Goal: Transaction & Acquisition: Purchase product/service

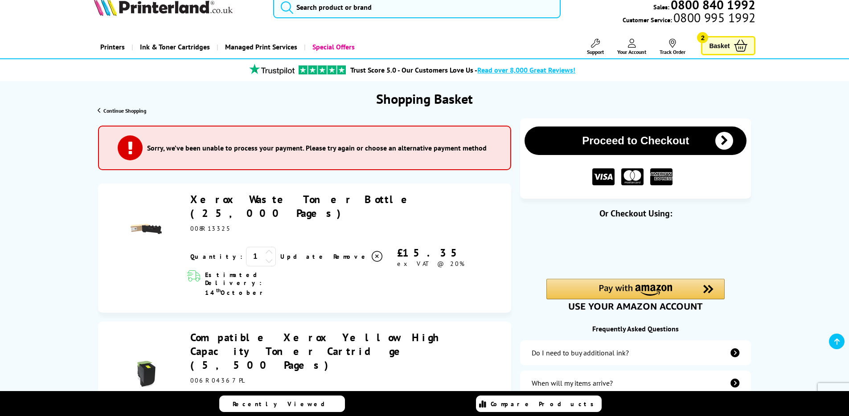
scroll to position [7, 0]
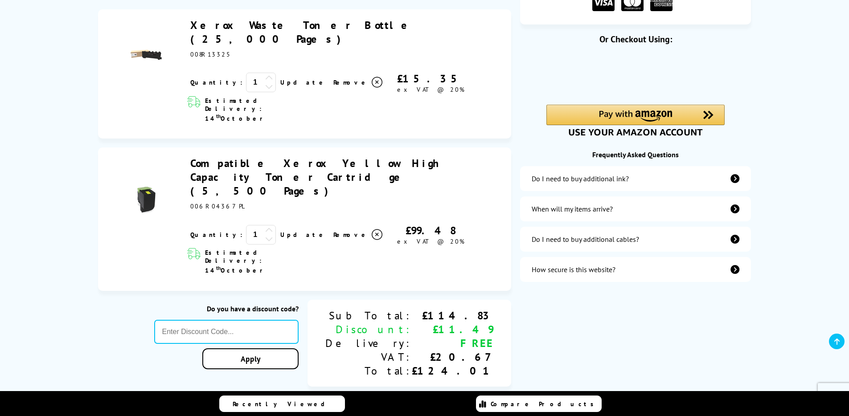
scroll to position [184, 0]
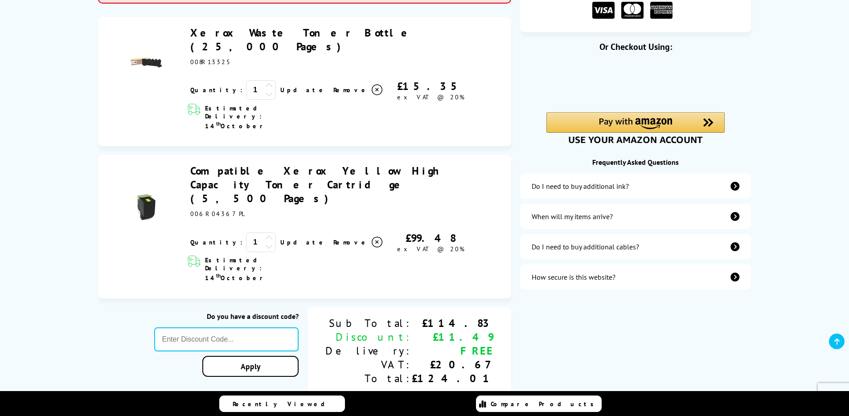
click at [265, 82] on icon at bounding box center [269, 86] width 8 height 8
click at [280, 86] on link "Update" at bounding box center [303, 90] width 46 height 8
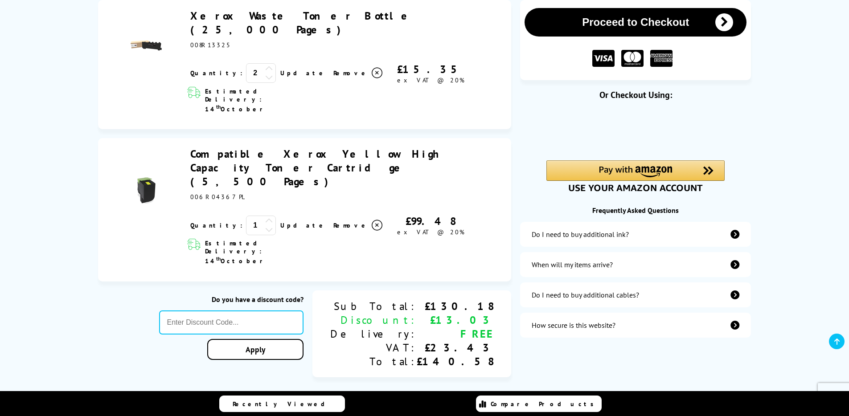
scroll to position [98, 0]
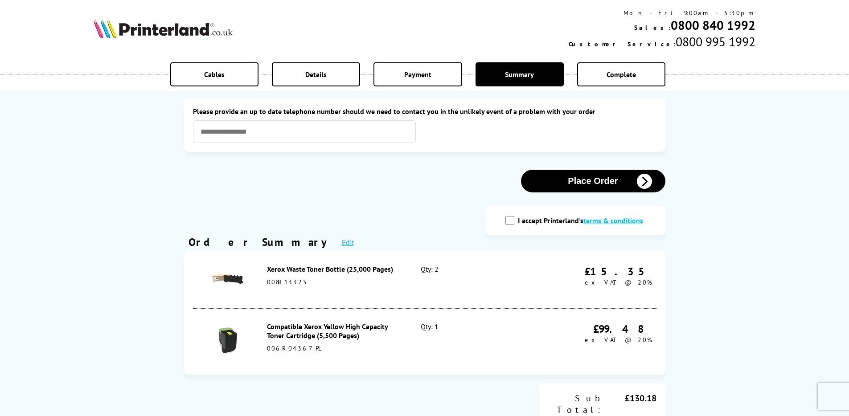
click at [514, 219] on input "I accept Printerland's terms & conditions" at bounding box center [509, 220] width 9 height 9
checkbox input "true"
click at [572, 183] on button "Place Order" at bounding box center [593, 181] width 144 height 23
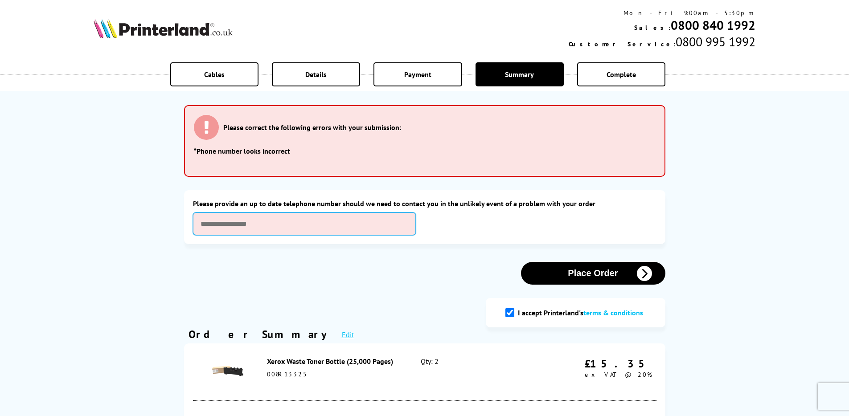
click at [247, 224] on input "text" at bounding box center [304, 223] width 223 height 23
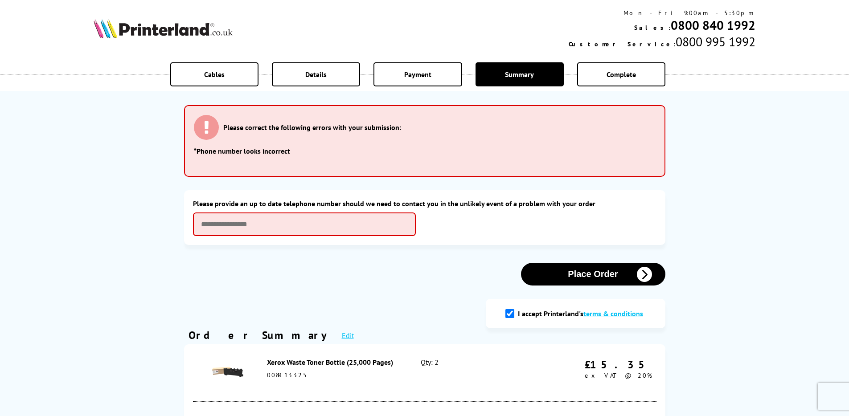
click at [449, 277] on div "Place Order" at bounding box center [424, 274] width 481 height 23
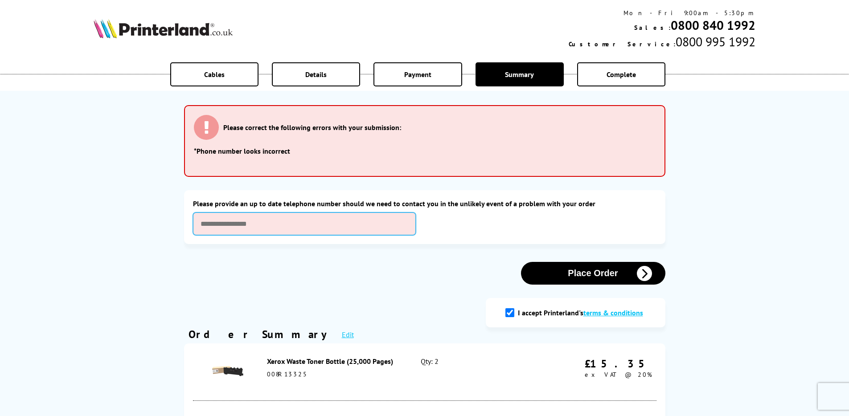
click at [250, 228] on input "text" at bounding box center [304, 223] width 223 height 23
type input "**********"
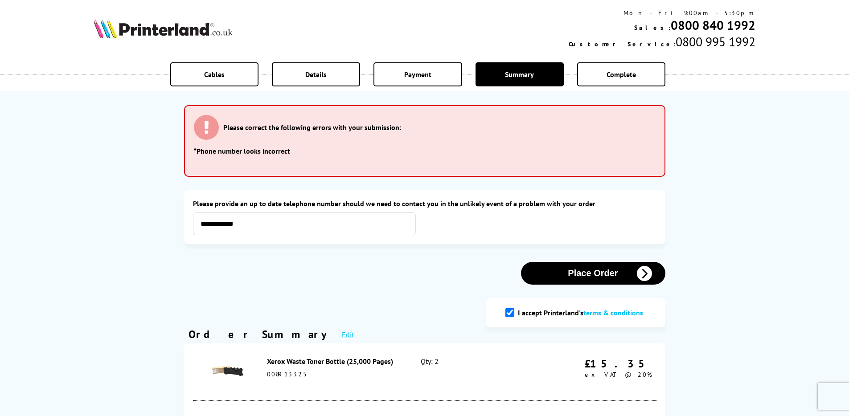
click at [551, 283] on button "Place Order" at bounding box center [593, 273] width 144 height 23
